Goal: Browse casually

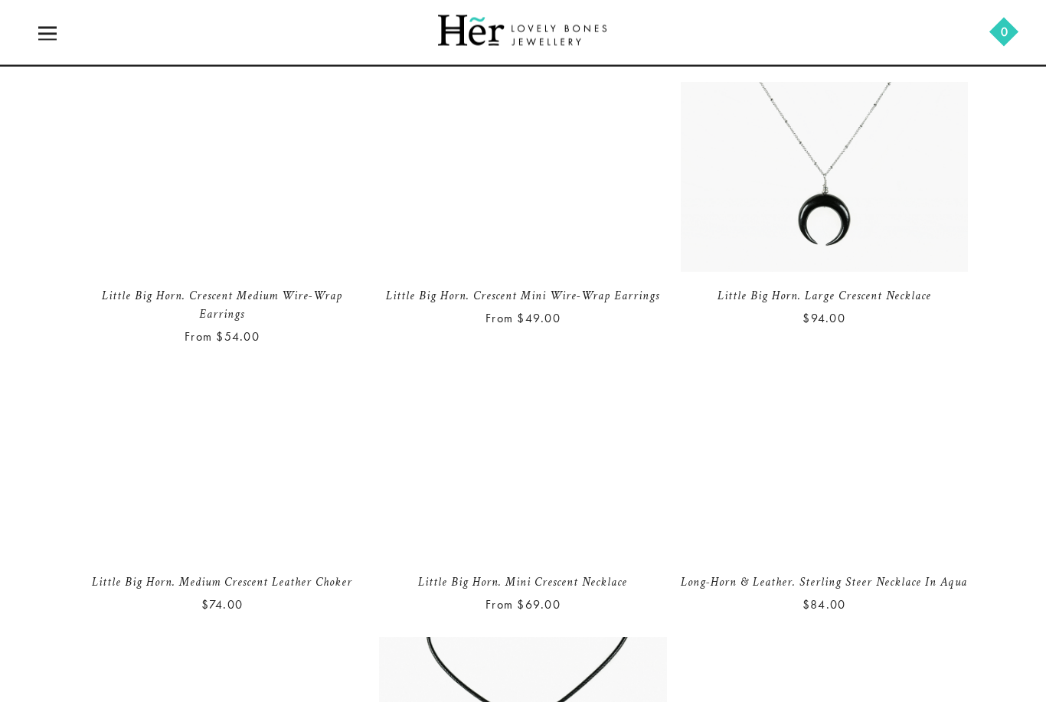
scroll to position [3562, 0]
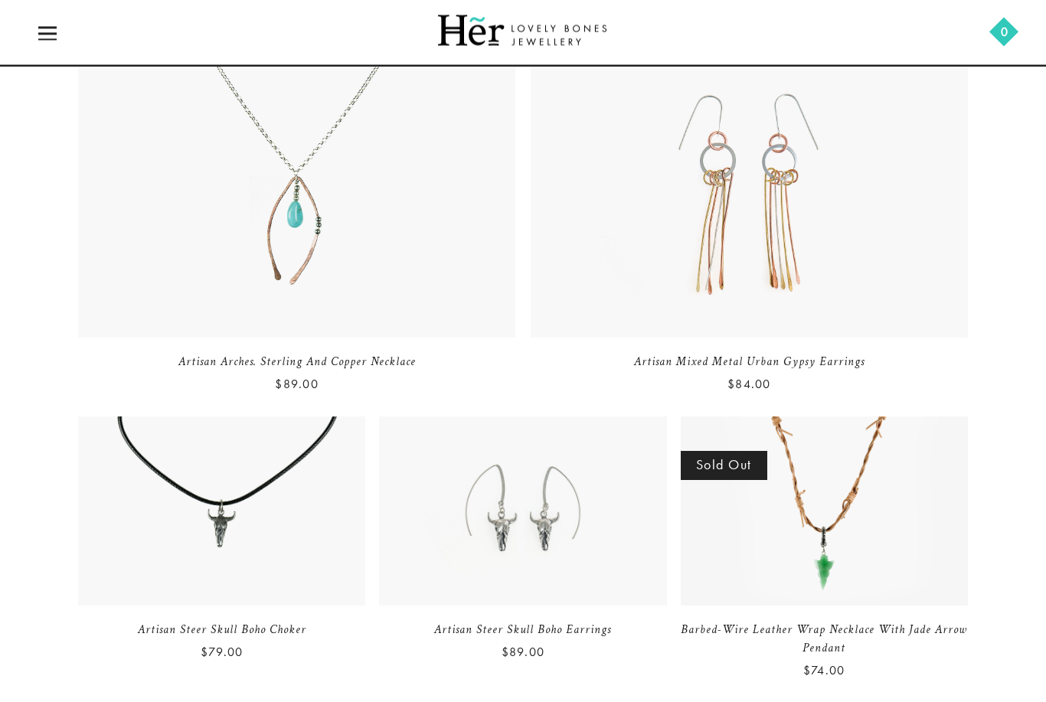
scroll to position [221, 0]
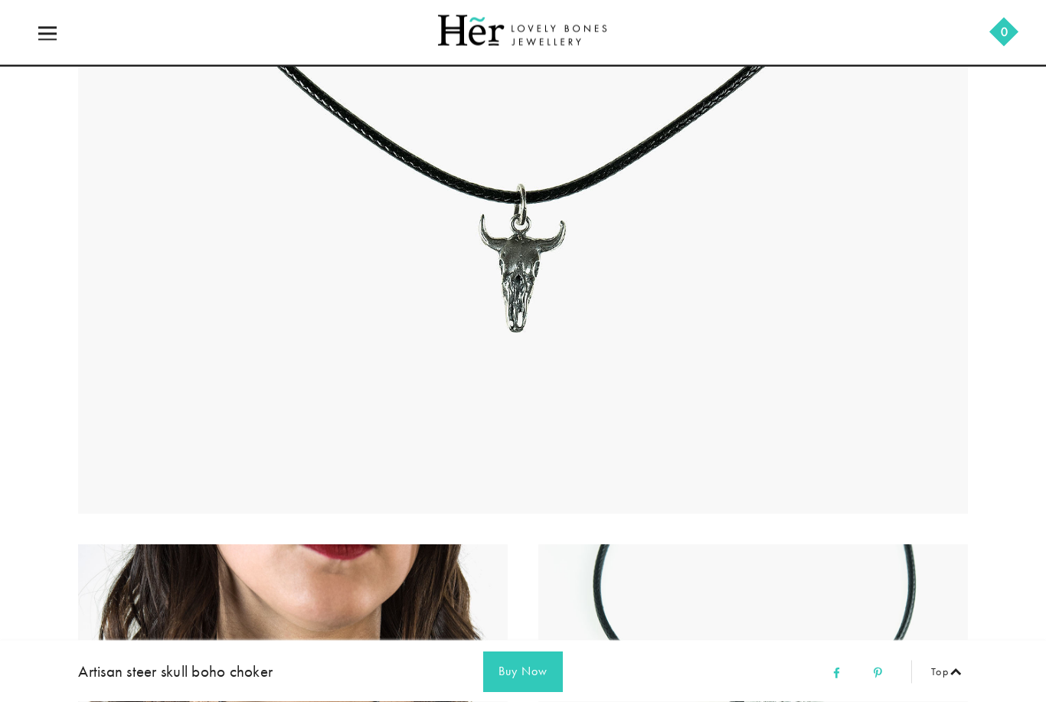
scroll to position [201, 0]
